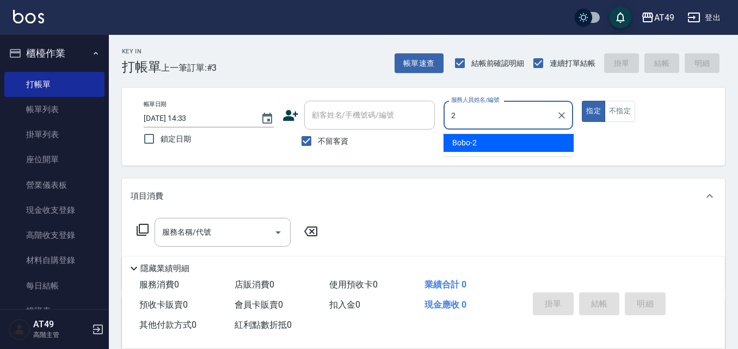
type input "2"
type button "true"
type input "Bobo-2"
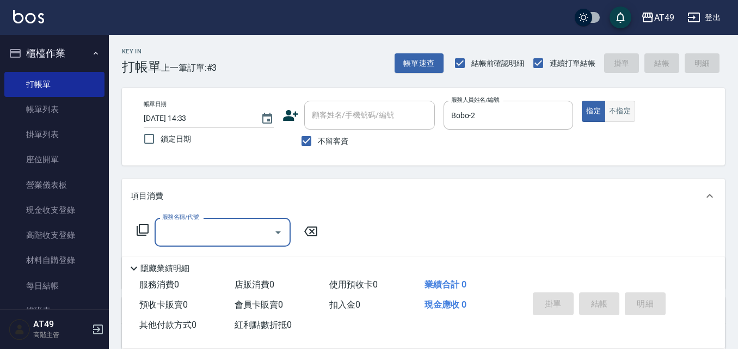
click at [617, 116] on button "不指定" at bounding box center [619, 111] width 30 height 21
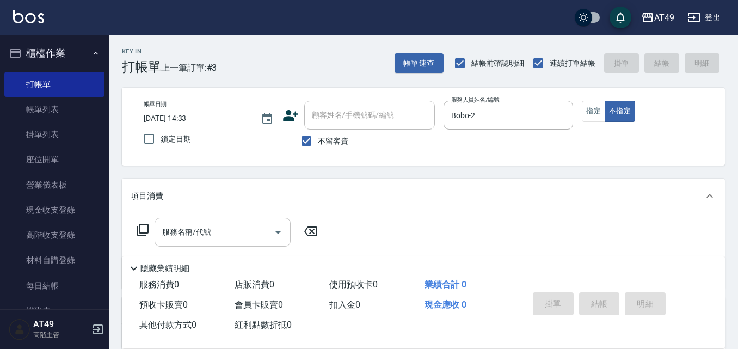
click at [201, 234] on div "服務名稱/代號 服務名稱/代號" at bounding box center [222, 232] width 136 height 29
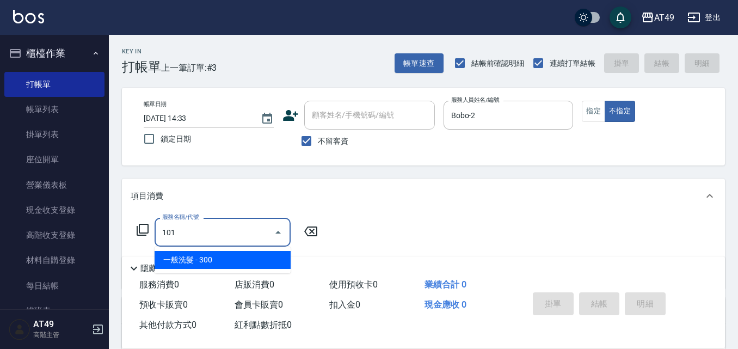
type input "一般洗髮(101)"
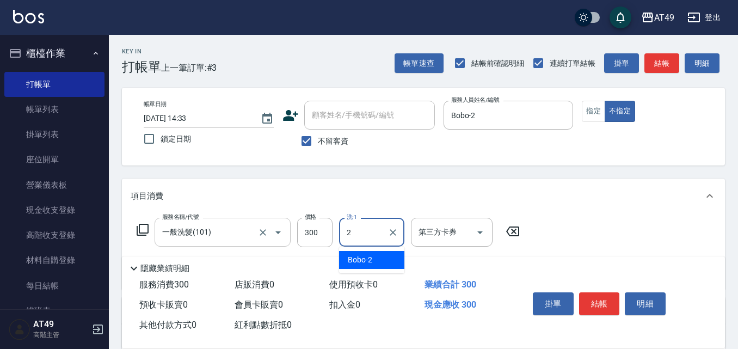
type input "Bobo-2"
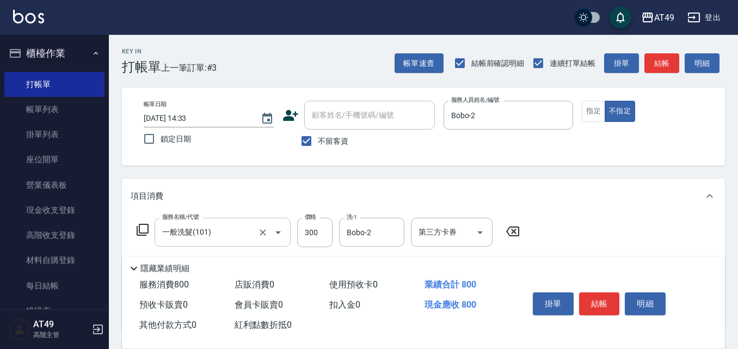
type input "精緻剪髮(201)"
click at [616, 301] on button "結帳" at bounding box center [599, 303] width 41 height 23
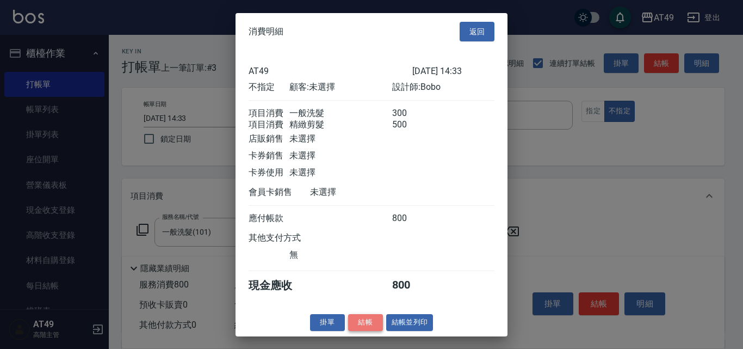
click at [361, 331] on button "結帳" at bounding box center [365, 322] width 35 height 17
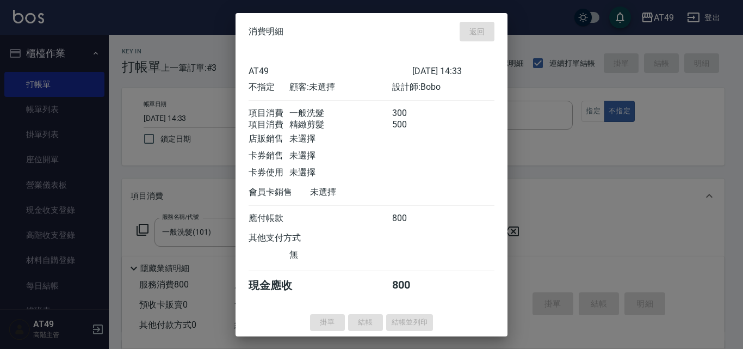
type input "[DATE] 17:15"
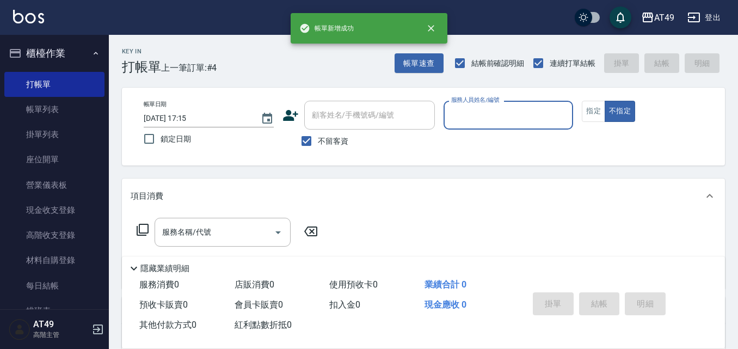
click at [580, 113] on div "帳單日期 [DATE] 17:15 鎖定日期 顧客姓名/手機號碼/編號 顧客姓名/手機號碼/編號 不留客資 服務人員姓名/編號 服務人員姓名/編號 指定 不指定" at bounding box center [423, 127] width 577 height 52
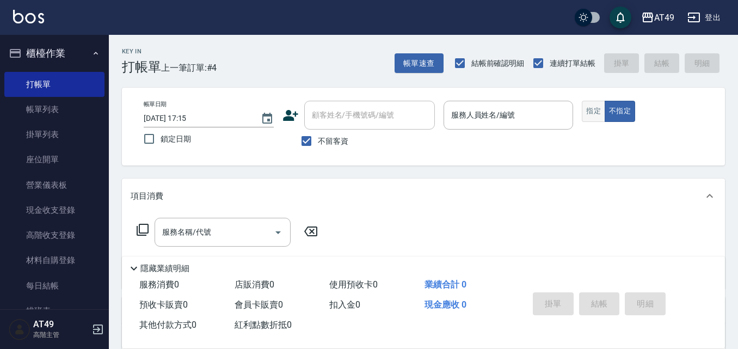
click at [583, 113] on button "指定" at bounding box center [592, 111] width 23 height 21
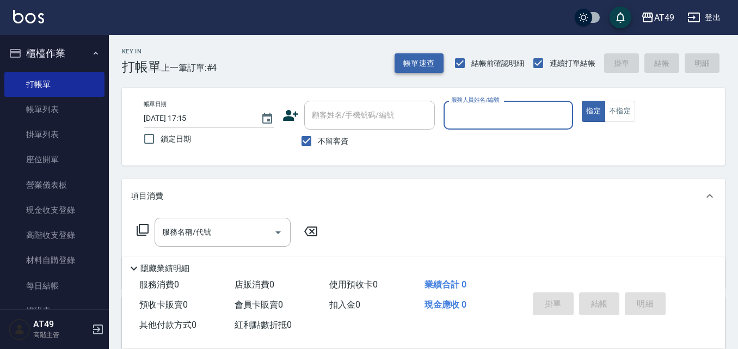
click at [418, 62] on button "帳單速查" at bounding box center [418, 63] width 49 height 20
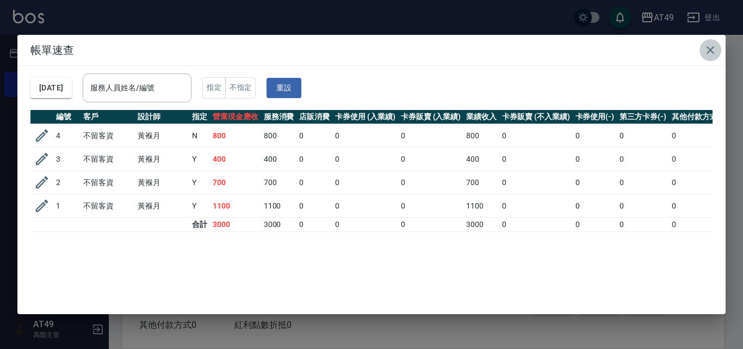
click at [713, 53] on icon "button" at bounding box center [711, 50] width 8 height 8
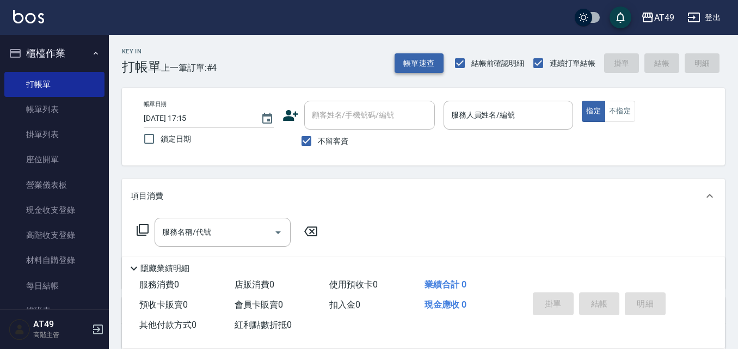
click at [408, 57] on button "帳單速查" at bounding box center [418, 63] width 49 height 20
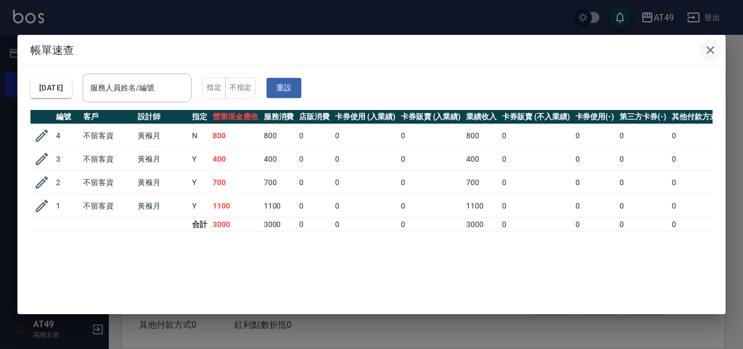
click at [710, 45] on icon "button" at bounding box center [710, 50] width 13 height 13
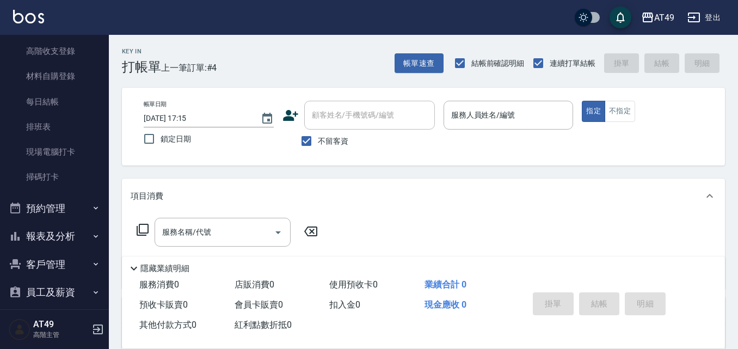
scroll to position [278, 0]
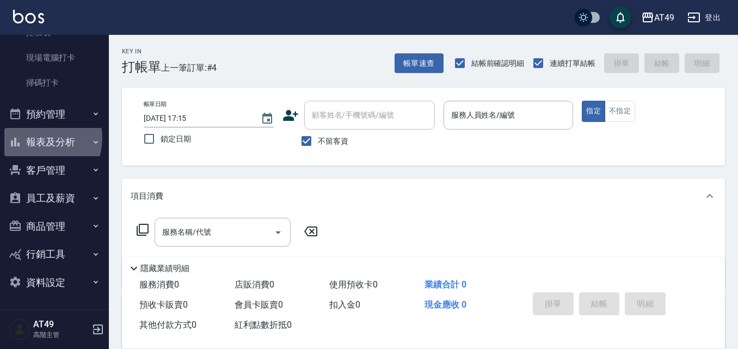
click at [39, 138] on button "報表及分析" at bounding box center [54, 142] width 100 height 28
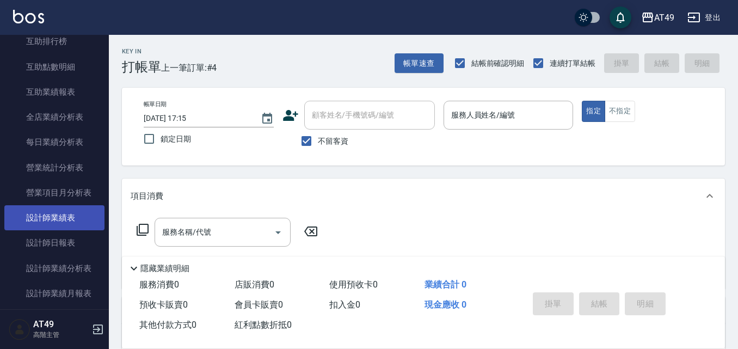
scroll to position [604, 0]
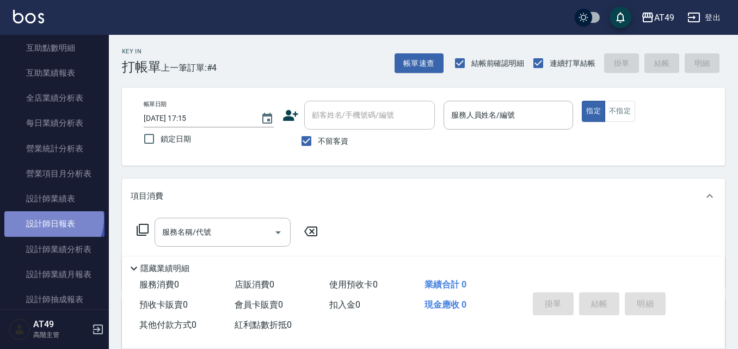
click at [52, 218] on link "設計師日報表" at bounding box center [54, 223] width 100 height 25
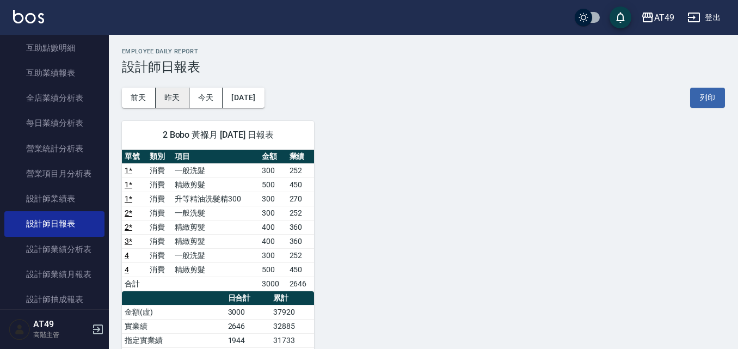
click at [174, 98] on button "昨天" at bounding box center [173, 98] width 34 height 20
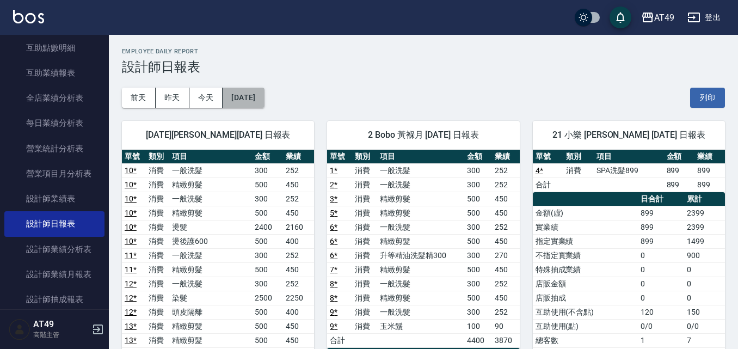
click at [264, 96] on button "[DATE]" at bounding box center [242, 98] width 41 height 20
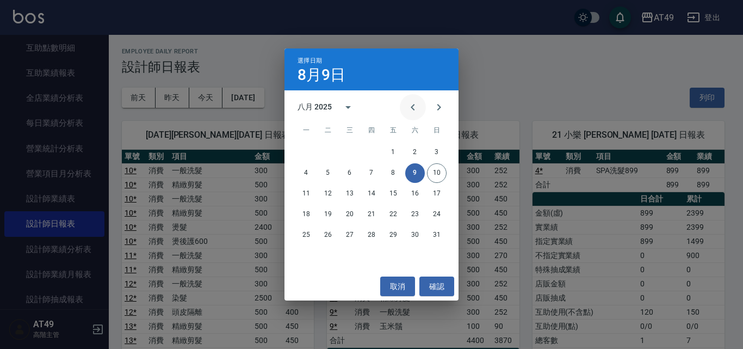
click at [414, 107] on icon "Previous month" at bounding box center [412, 107] width 13 height 13
click at [350, 169] on button "9" at bounding box center [350, 173] width 20 height 20
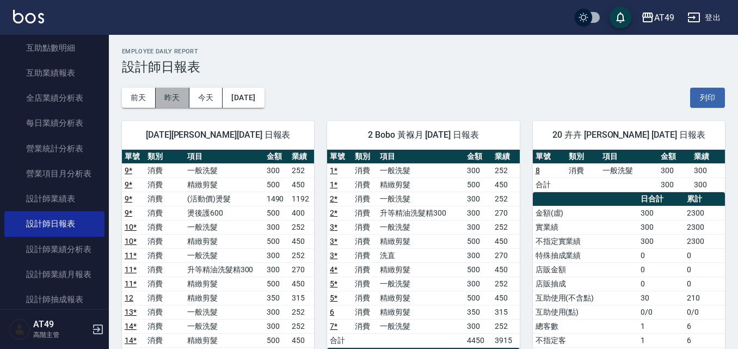
click at [162, 106] on button "昨天" at bounding box center [173, 98] width 34 height 20
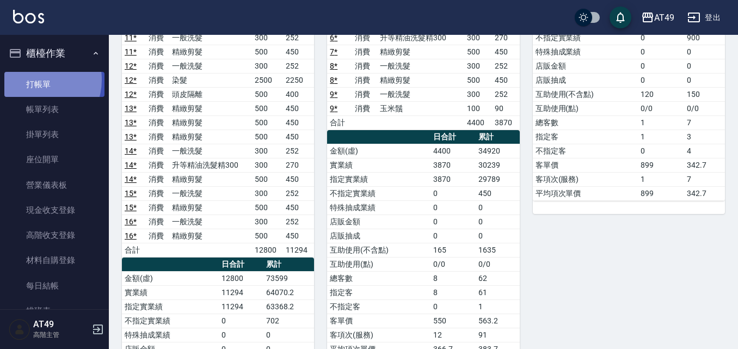
click at [37, 79] on link "打帳單" at bounding box center [54, 84] width 100 height 25
